Goal: Navigation & Orientation: Find specific page/section

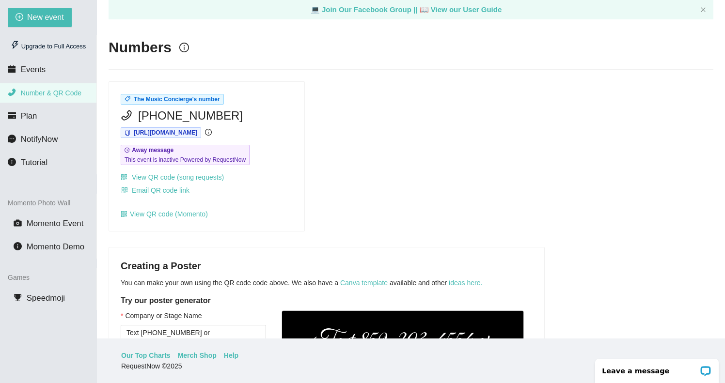
scroll to position [303, 0]
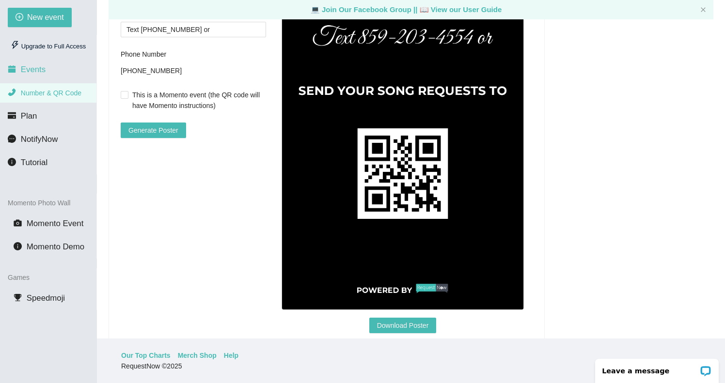
click at [34, 70] on span "Events" at bounding box center [33, 69] width 25 height 9
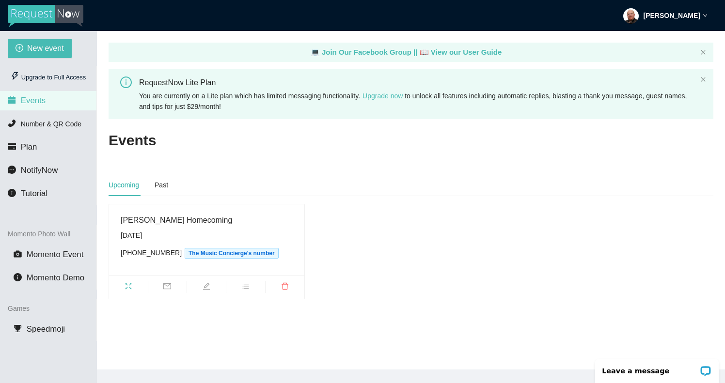
click at [32, 13] on img at bounding box center [46, 16] width 76 height 22
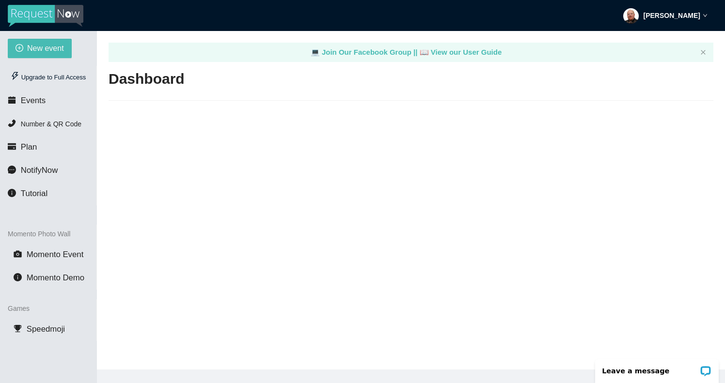
click at [174, 85] on h2 "Dashboard" at bounding box center [411, 79] width 605 height 20
click at [38, 104] on span "Events" at bounding box center [33, 100] width 25 height 9
